Goal: Browse casually

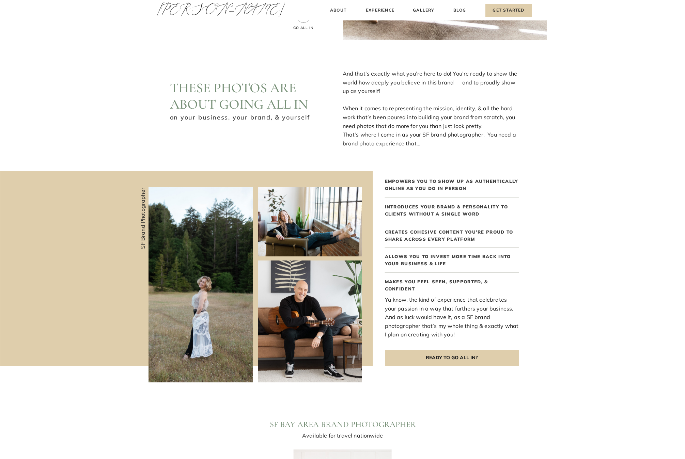
scroll to position [56, 0]
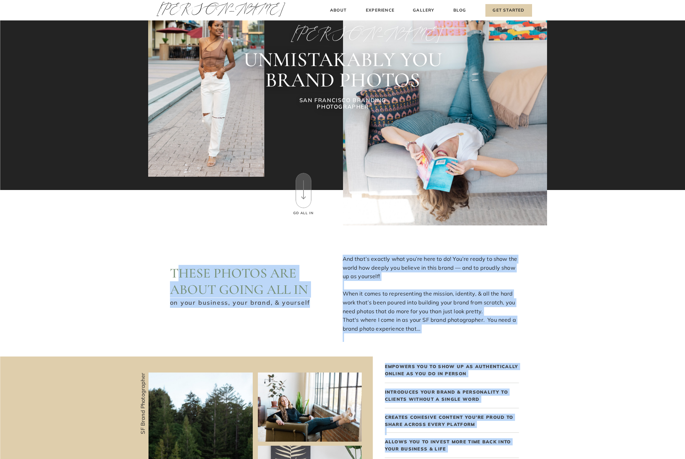
drag, startPoint x: 308, startPoint y: 302, endPoint x: 178, endPoint y: 273, distance: 133.3
click at [182, 274] on div "These photos are about going ALL IN And that’s exactly what you’re here to do! …" at bounding box center [342, 410] width 409 height 369
click at [178, 273] on h2 "These photos are about going ALL IN" at bounding box center [246, 280] width 153 height 31
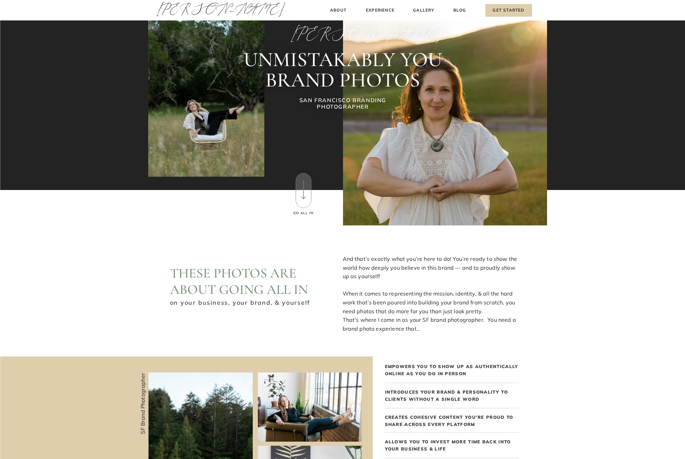
drag, startPoint x: 171, startPoint y: 272, endPoint x: 419, endPoint y: 327, distance: 254.0
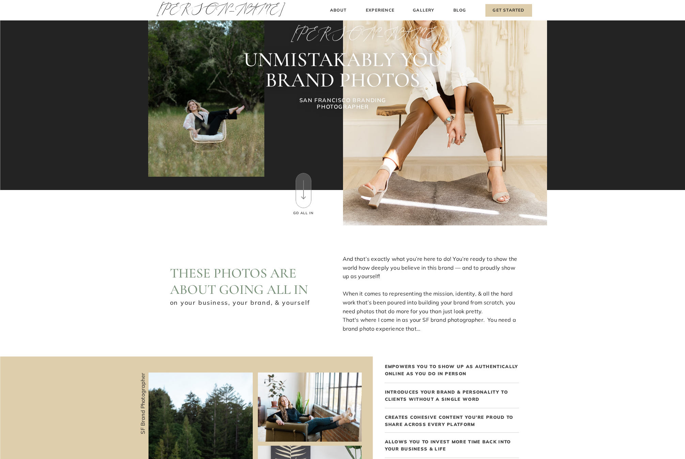
click at [417, 325] on p "And that’s exactly what you’re here to do! You’re ready to show the world how d…" at bounding box center [431, 290] width 176 height 70
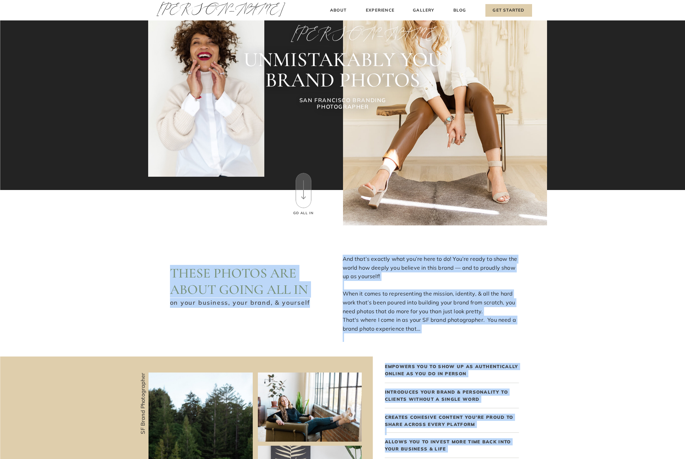
drag, startPoint x: 308, startPoint y: 302, endPoint x: 172, endPoint y: 273, distance: 138.5
click at [172, 273] on div "These photos are about going ALL IN And that’s exactly what you’re here to do! …" at bounding box center [342, 410] width 409 height 369
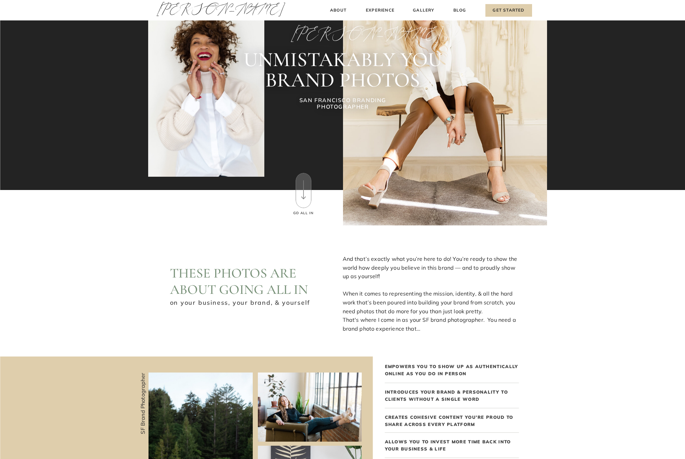
click at [173, 273] on h2 "These photos are about going ALL IN" at bounding box center [246, 280] width 153 height 31
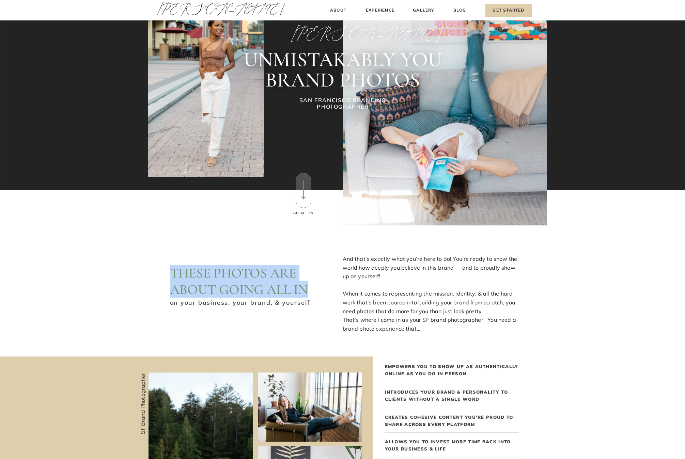
drag, startPoint x: 172, startPoint y: 273, endPoint x: 308, endPoint y: 292, distance: 137.3
click at [308, 292] on h2 "These photos are about going ALL IN" at bounding box center [246, 280] width 153 height 31
copy h2 "These photos are about going ALL IN"
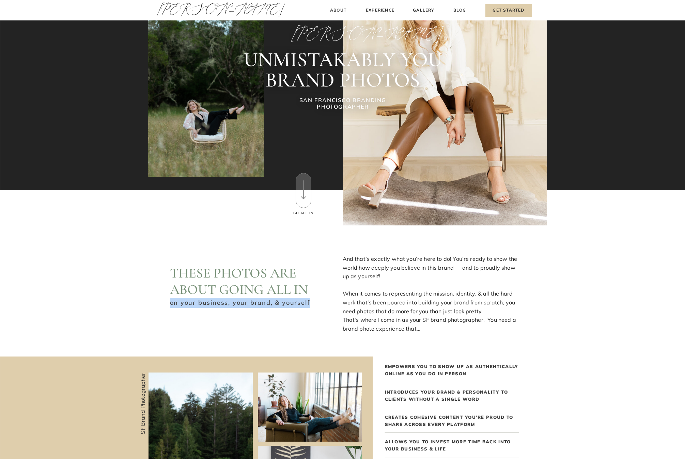
drag, startPoint x: 306, startPoint y: 303, endPoint x: 171, endPoint y: 305, distance: 134.9
click at [171, 305] on h3 "on your business, your brand, & yourself" at bounding box center [240, 302] width 141 height 8
copy h3 "on your business, your brand, & yourself"
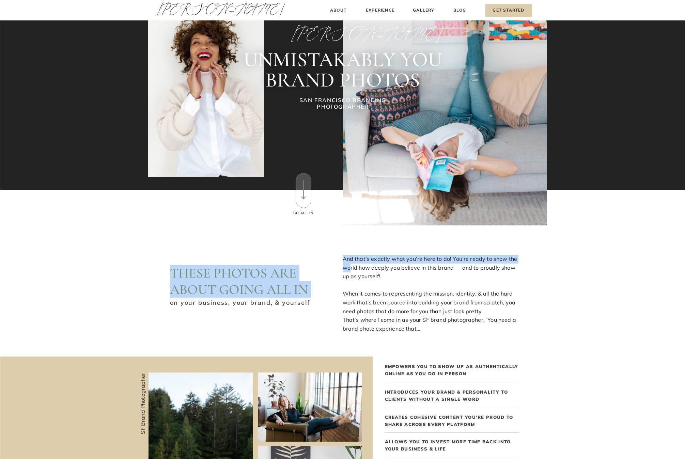
drag, startPoint x: 426, startPoint y: 326, endPoint x: 351, endPoint y: 267, distance: 95.6
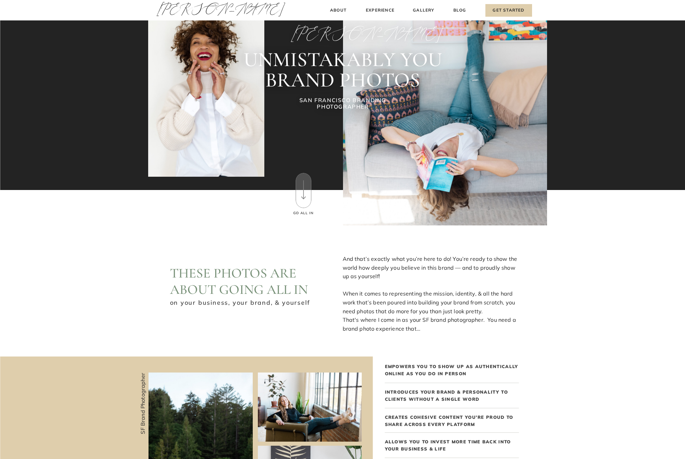
click at [351, 266] on p "And that’s exactly what you’re here to do! You’re ready to show the world how d…" at bounding box center [431, 290] width 176 height 70
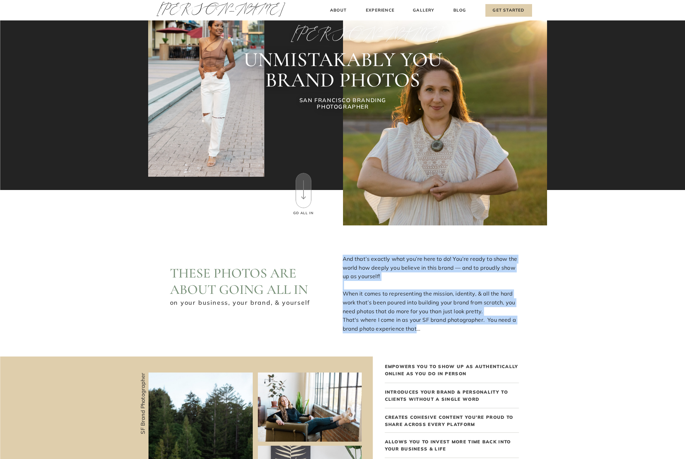
drag, startPoint x: 344, startPoint y: 260, endPoint x: 415, endPoint y: 327, distance: 98.1
click at [415, 325] on p "And that’s exactly what you’re here to do! You’re ready to show the world how d…" at bounding box center [431, 290] width 176 height 70
copy p "And that’s exactly what you’re here to do! You’re ready to show the world how d…"
